Goal: Find specific page/section: Find specific page/section

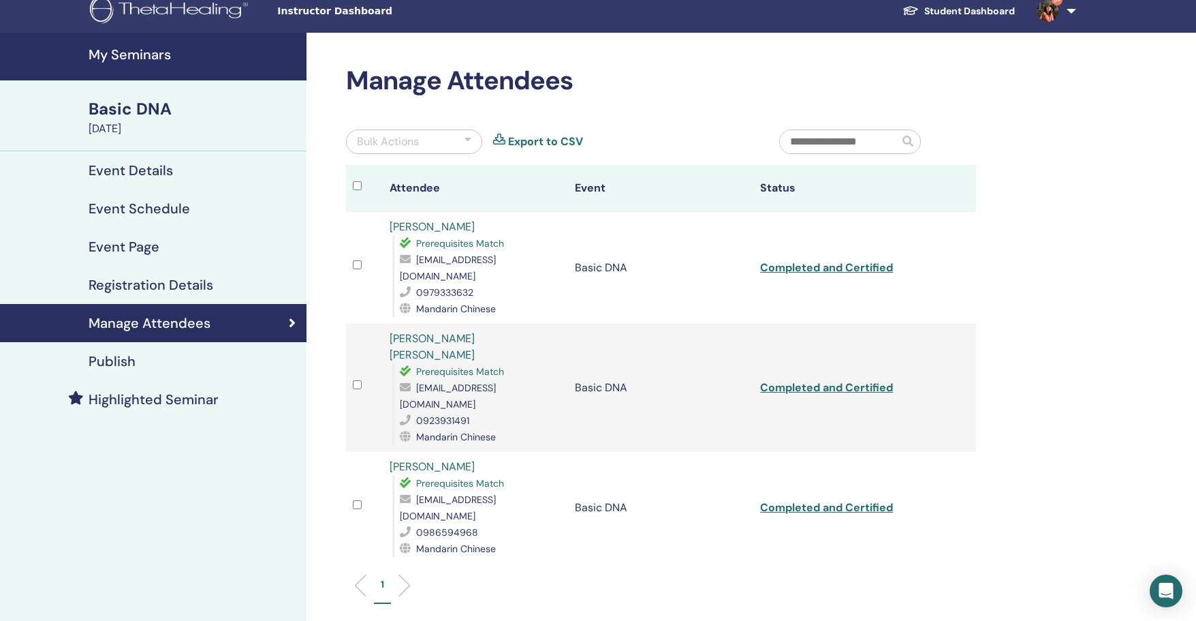
scroll to position [2, 0]
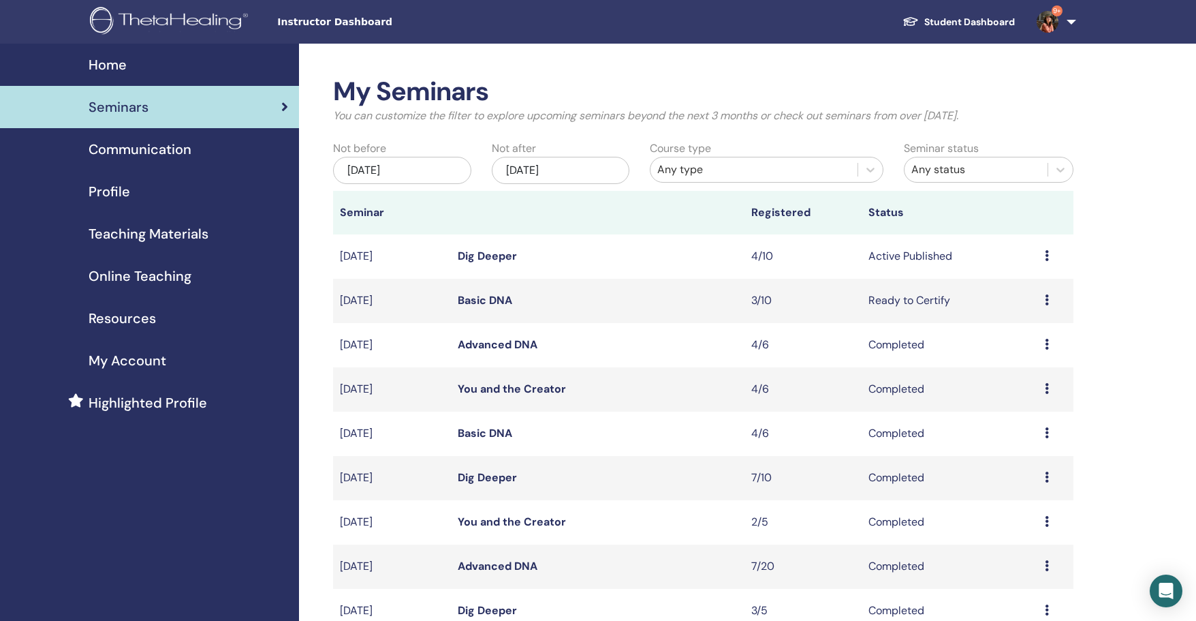
click at [480, 259] on link "Dig Deeper" at bounding box center [487, 256] width 59 height 14
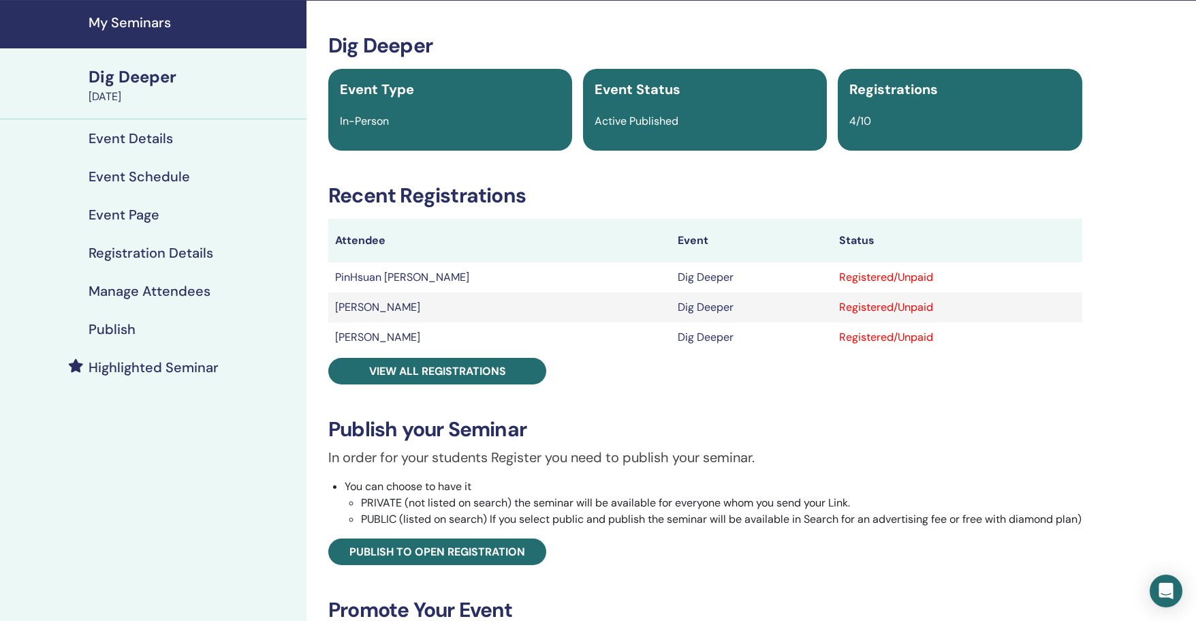
scroll to position [52, 0]
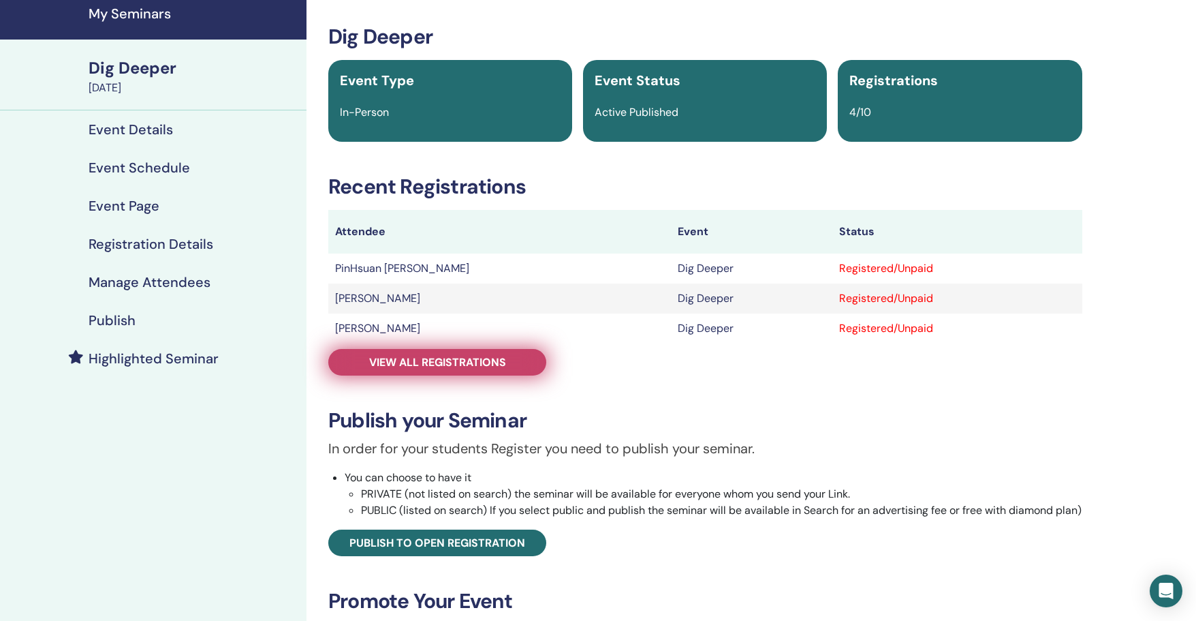
click at [448, 371] on link "View all registrations" at bounding box center [437, 362] width 218 height 27
